Goal: Transaction & Acquisition: Download file/media

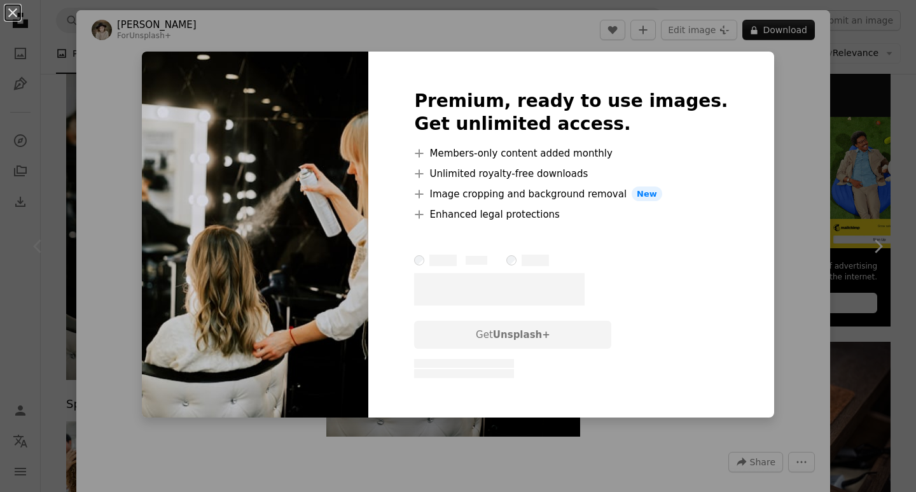
scroll to position [191, 0]
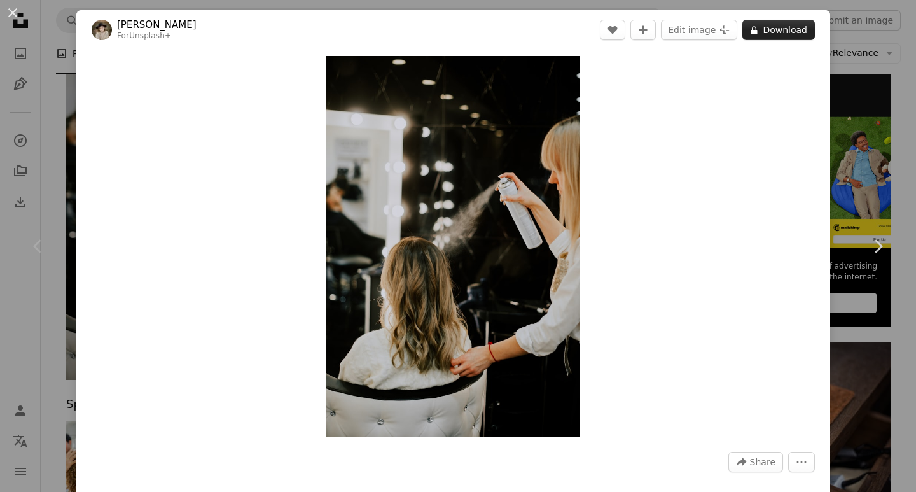
click at [762, 36] on button "A lock Download" at bounding box center [779, 30] width 73 height 20
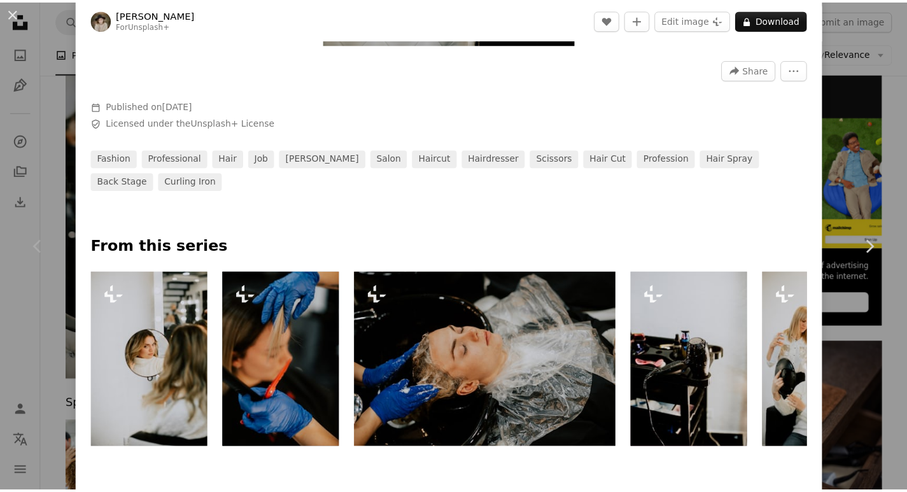
scroll to position [573, 0]
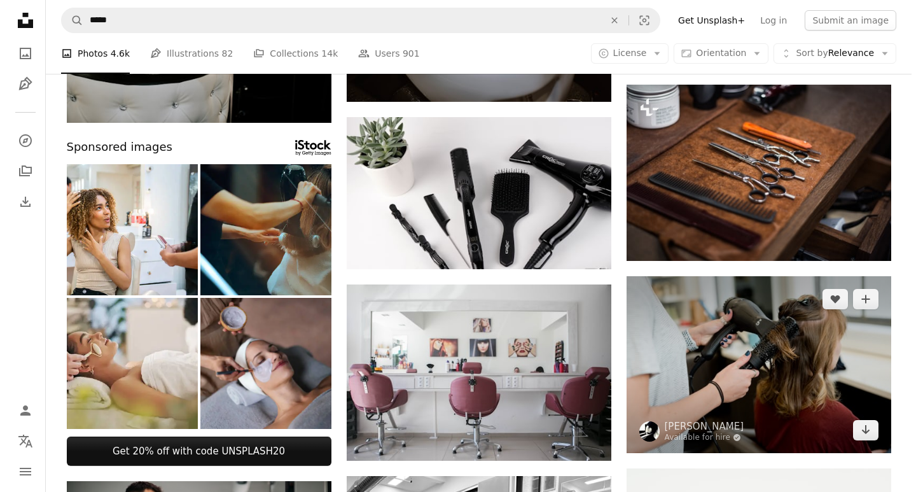
scroll to position [509, 0]
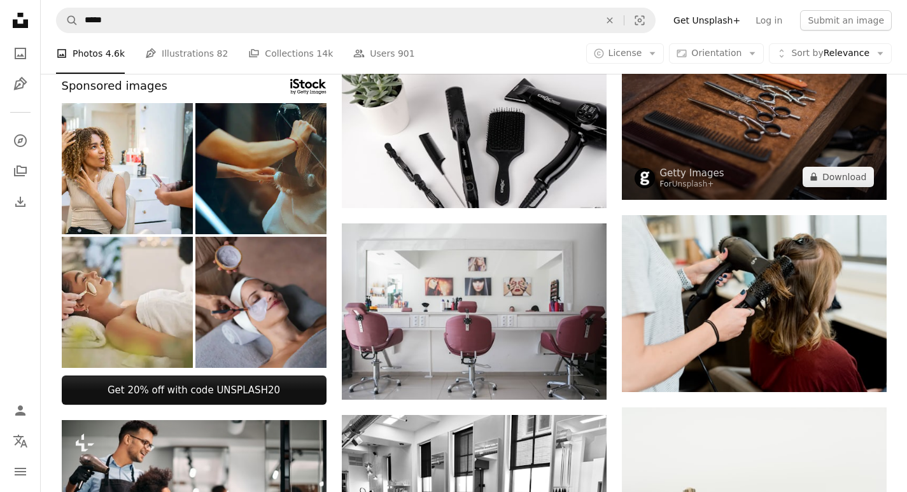
click at [758, 132] on img at bounding box center [754, 112] width 265 height 176
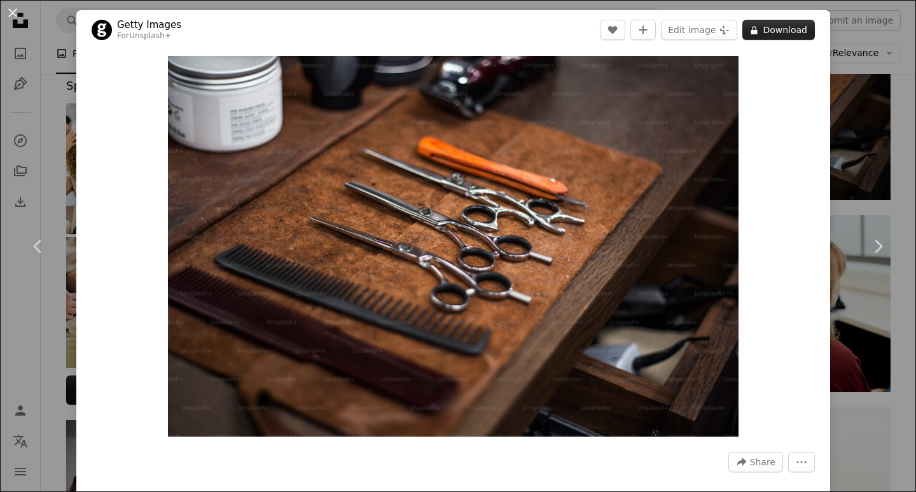
click at [771, 31] on button "A lock Download" at bounding box center [779, 30] width 73 height 20
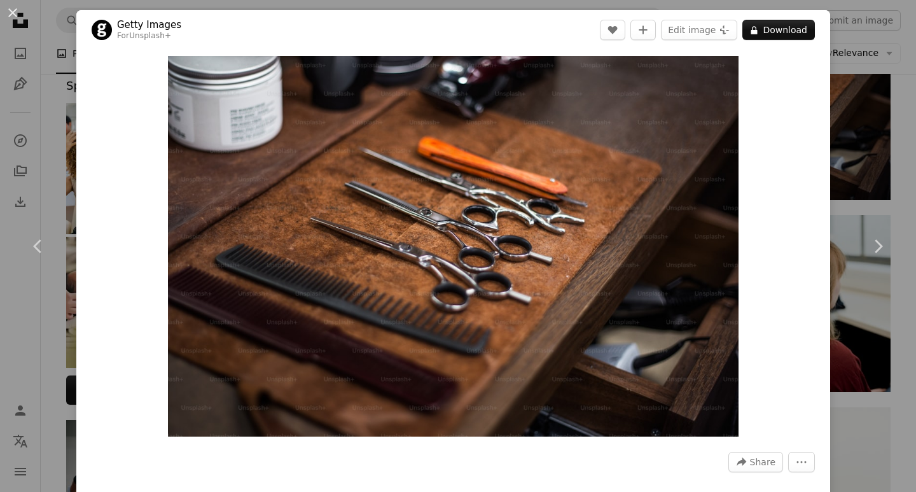
click at [776, 240] on div "Zoom in" at bounding box center [453, 246] width 754 height 393
